Goal: Find specific page/section: Find specific page/section

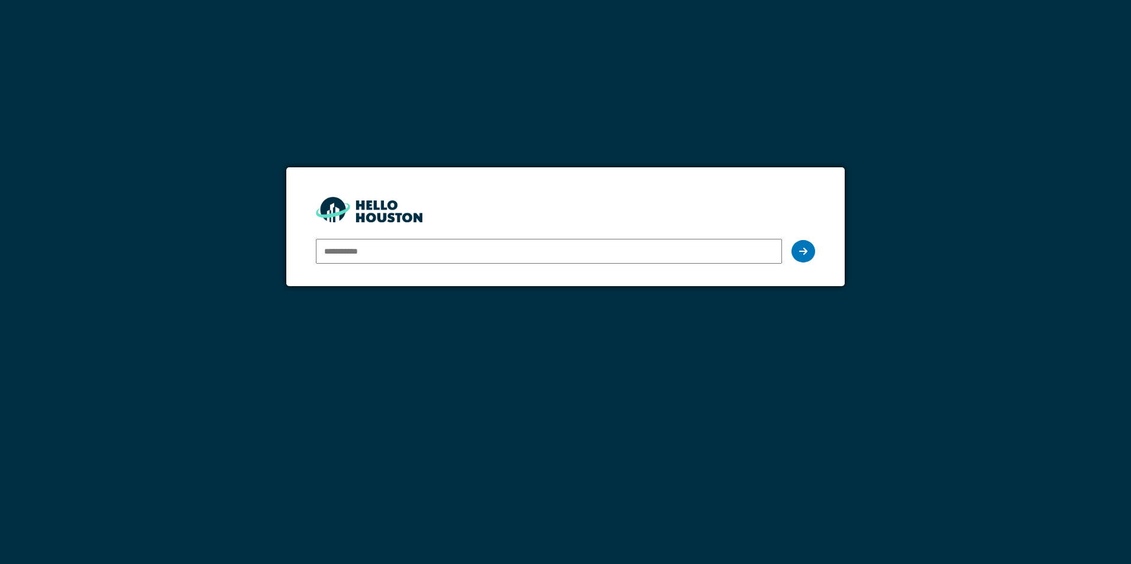
type input "**********"
click at [808, 254] on div at bounding box center [804, 251] width 24 height 22
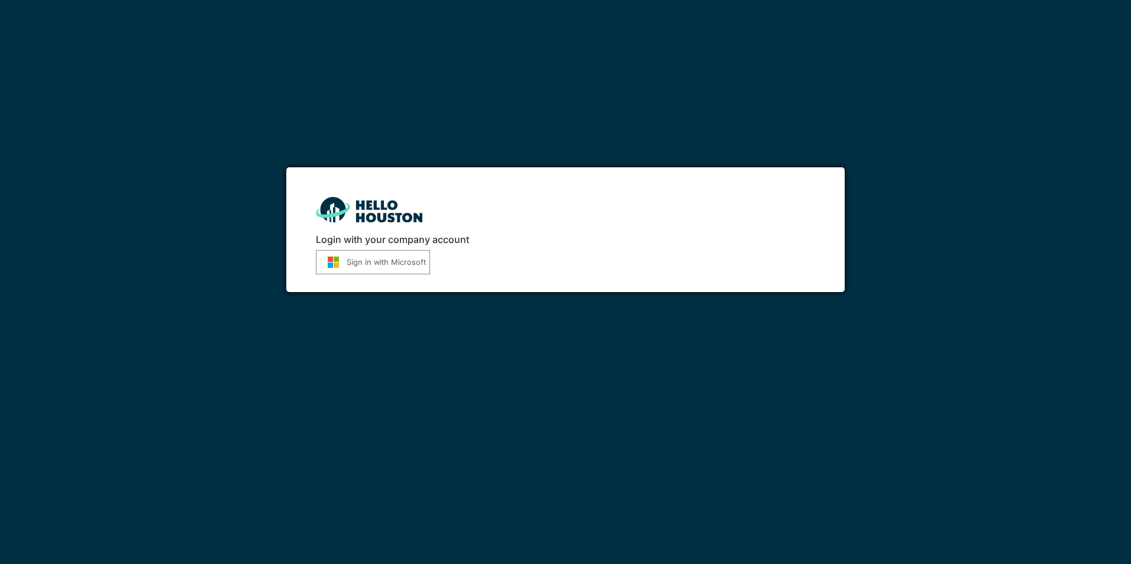
click at [378, 257] on button "Sign in with Microsoft" at bounding box center [373, 262] width 114 height 24
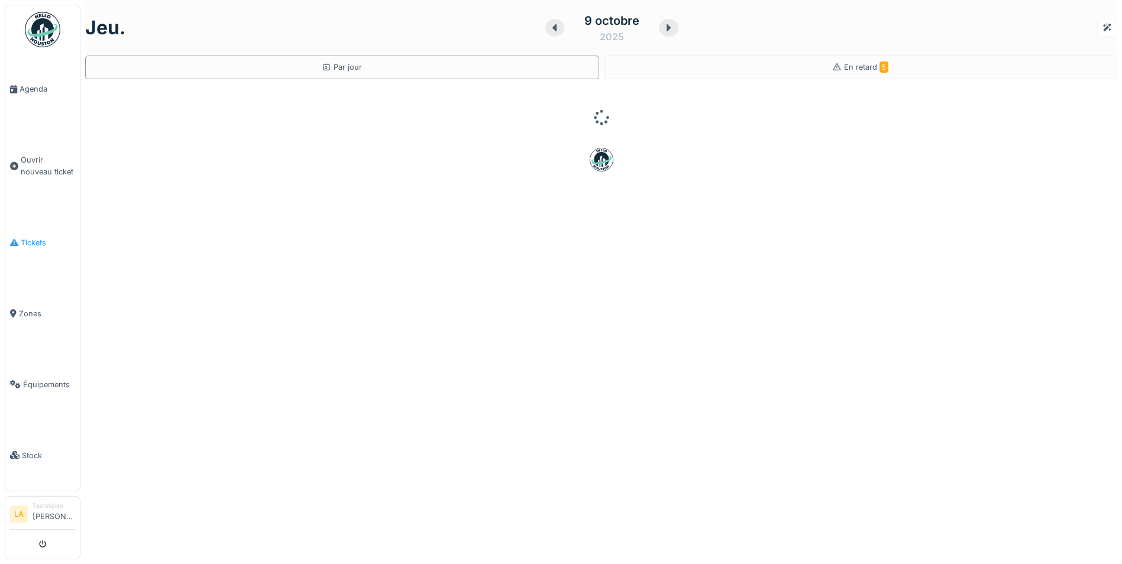
click at [35, 241] on span "Tickets" at bounding box center [48, 242] width 54 height 11
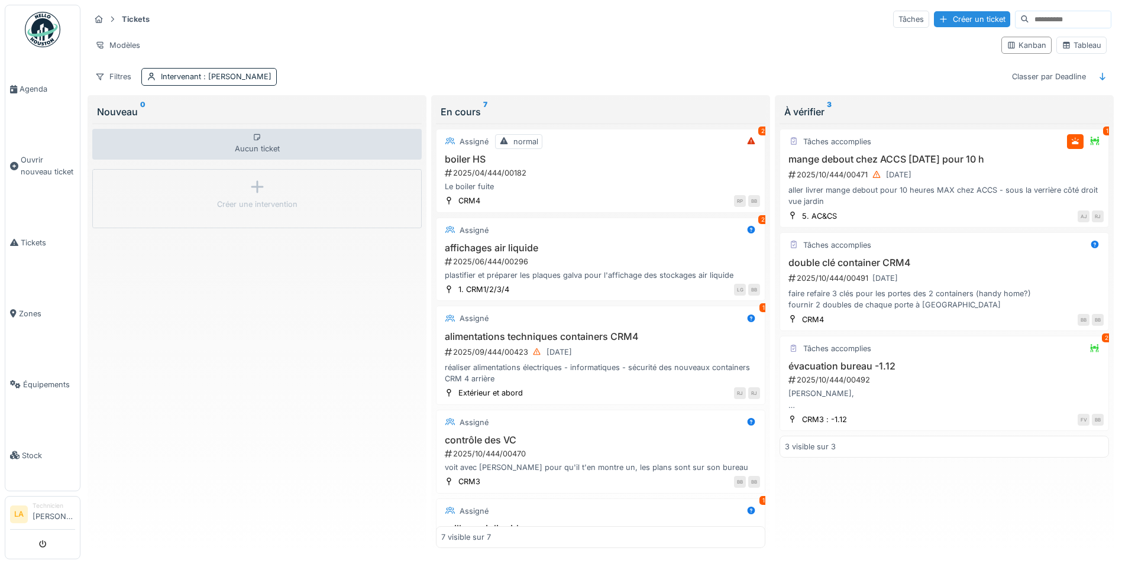
drag, startPoint x: 647, startPoint y: 383, endPoint x: 590, endPoint y: 63, distance: 325.7
click at [590, 68] on div "Filtres Intervenant : Leonardo Alaimo Classer par Deadline" at bounding box center [601, 76] width 1022 height 17
